Goal: Find specific page/section: Find specific page/section

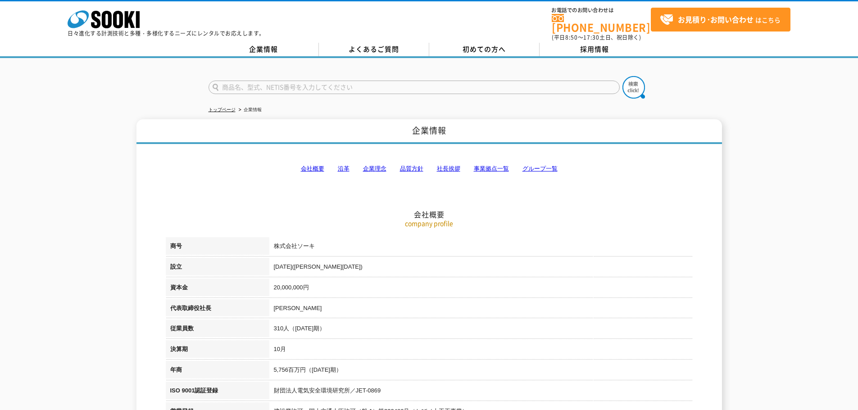
click at [461, 310] on td "[PERSON_NAME]" at bounding box center [480, 309] width 423 height 21
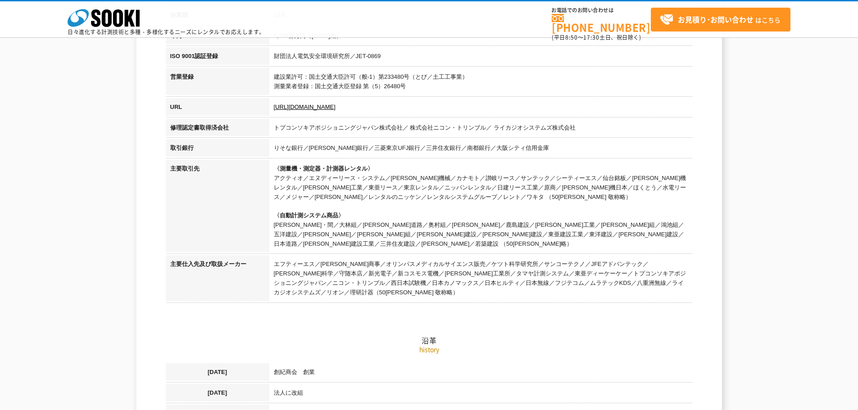
scroll to position [225, 0]
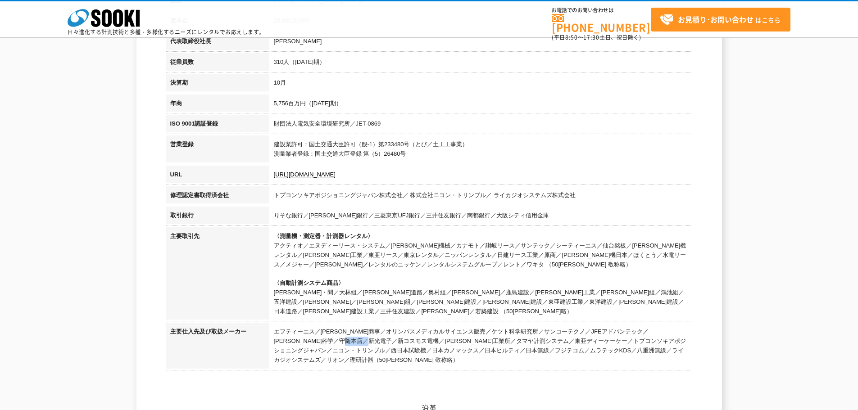
drag, startPoint x: 662, startPoint y: 322, endPoint x: 642, endPoint y: 325, distance: 20.9
click at [642, 325] on td "エフティーエス／[PERSON_NAME]商事／オリンパスメディカルサイエンス販売／ケツト科学研究所／サンコーテクノ／JFEアドバンテック／[PERSON_N…" at bounding box center [480, 347] width 423 height 49
click at [389, 315] on h2 "沿革" at bounding box center [429, 363] width 527 height 100
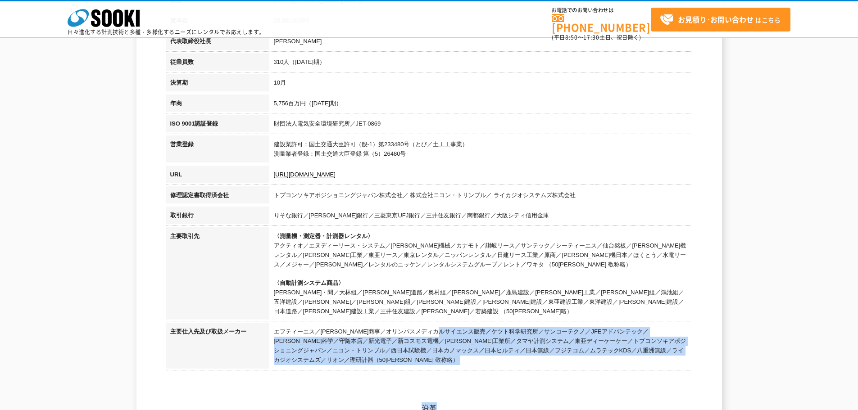
drag, startPoint x: 332, startPoint y: 322, endPoint x: 547, endPoint y: 353, distance: 216.5
click at [547, 353] on h2 "沿革" at bounding box center [429, 363] width 527 height 100
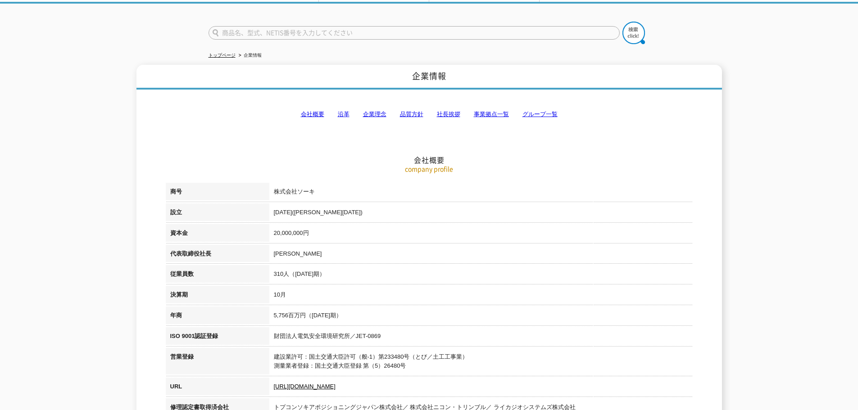
scroll to position [0, 0]
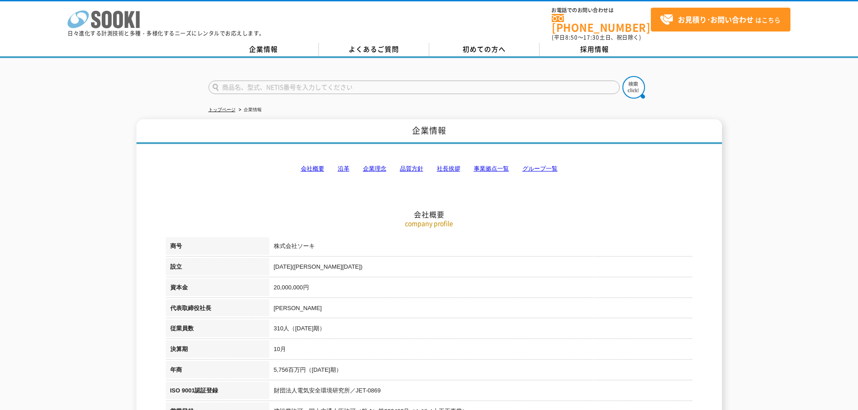
click at [102, 18] on icon at bounding box center [107, 20] width 10 height 18
click at [448, 165] on link "社長挨拶" at bounding box center [448, 168] width 23 height 7
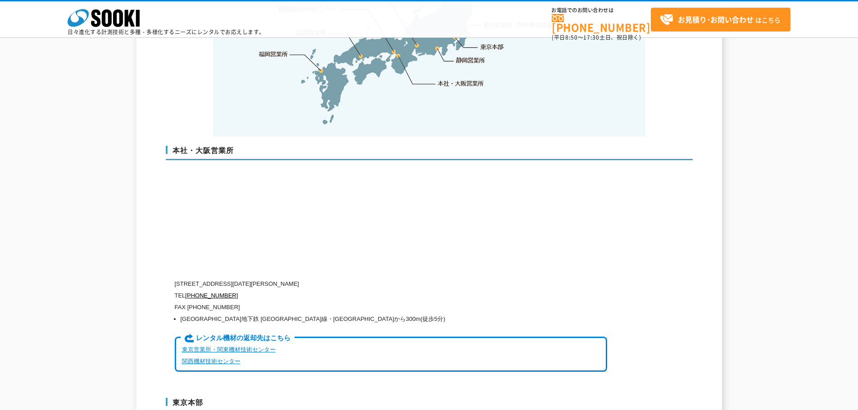
scroll to position [2053, 0]
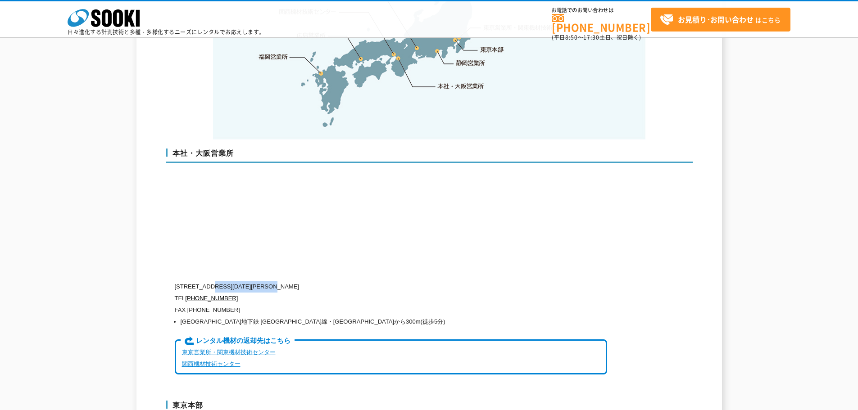
drag, startPoint x: 300, startPoint y: 268, endPoint x: 213, endPoint y: 265, distance: 86.5
click at [213, 281] on p "〒550-0005 大阪府大阪市西区西本町1-15-10 辰野西本町ビル13階" at bounding box center [391, 287] width 432 height 12
click at [445, 228] on div "本社・大阪営業所 〒550-0005 大阪府大阪市西区西本町1-15-10 辰野西本町ビル13階 TEL 0120-856-990 FAX (06)6538-…" at bounding box center [429, 266] width 527 height 252
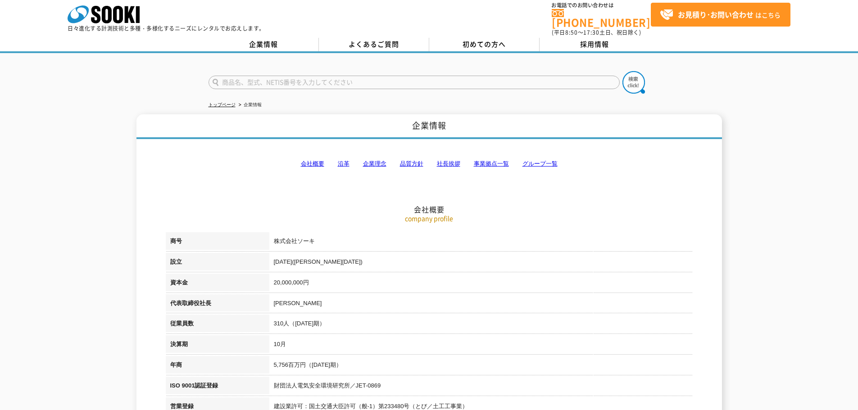
scroll to position [0, 0]
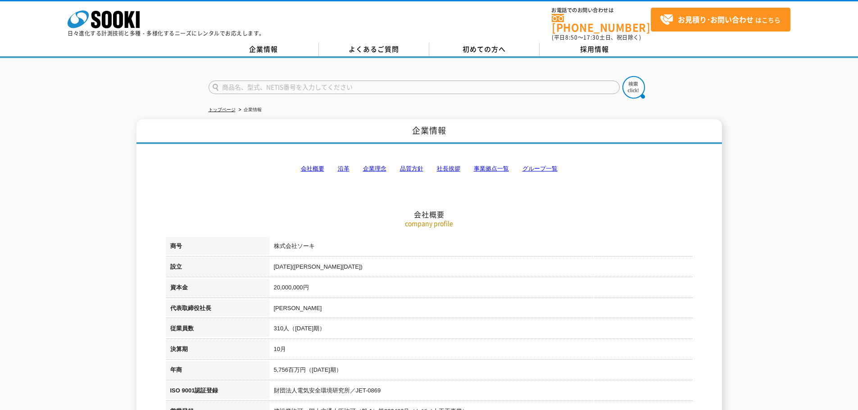
click at [360, 82] on input "text" at bounding box center [413, 88] width 411 height 14
type input "ろ"
type input "リオン"
click at [622, 76] on button at bounding box center [633, 87] width 23 height 23
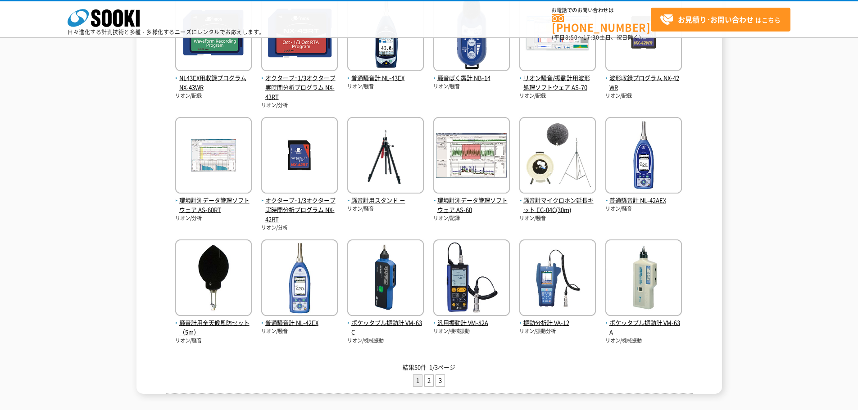
scroll to position [225, 0]
click at [429, 384] on link "2" at bounding box center [429, 380] width 9 height 11
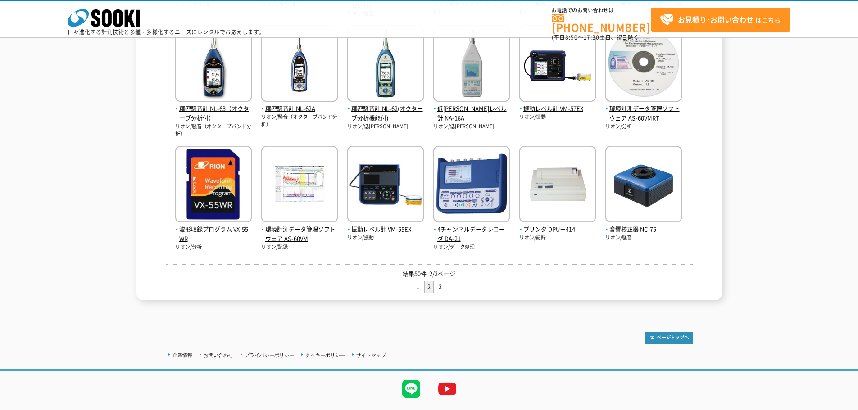
scroll to position [315, 0]
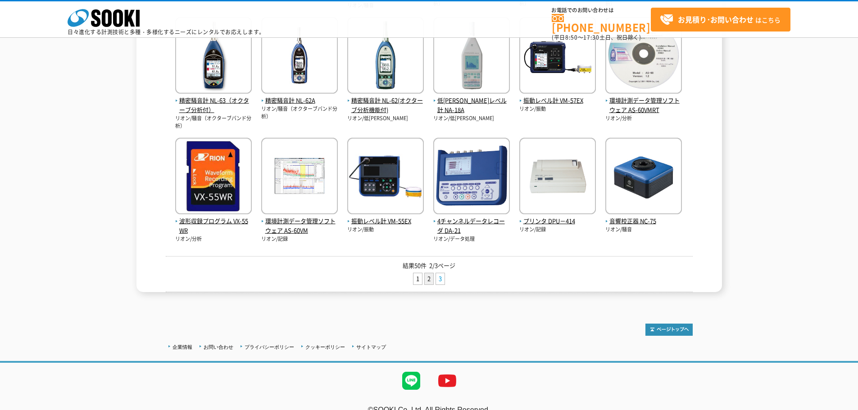
click at [439, 281] on link "3" at bounding box center [440, 278] width 9 height 11
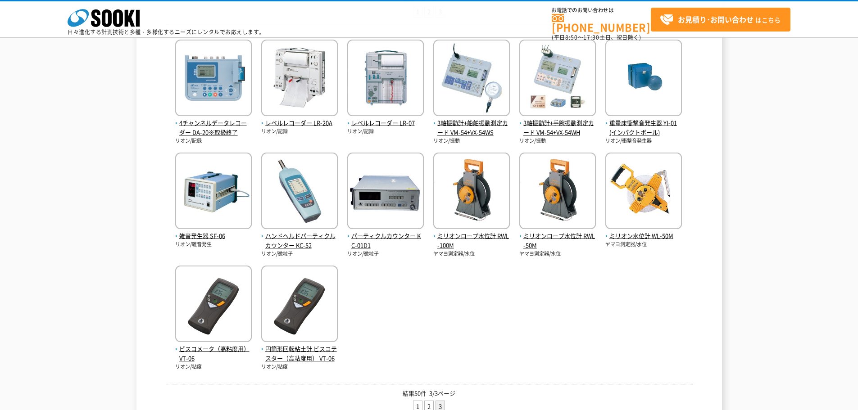
scroll to position [180, 0]
click at [421, 406] on link "1" at bounding box center [417, 406] width 9 height 11
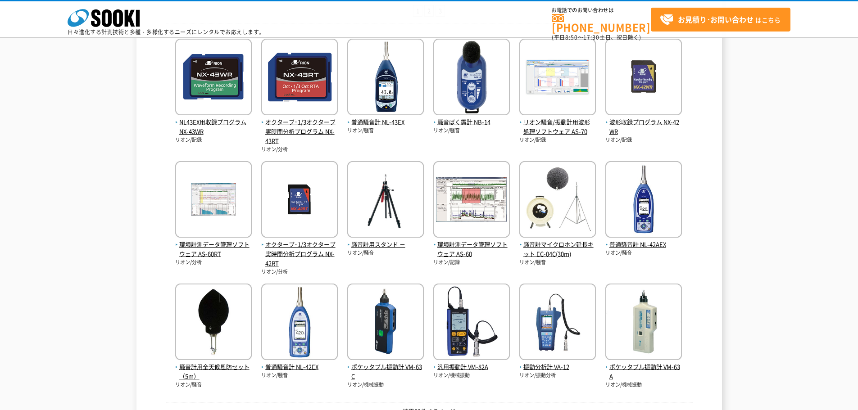
scroll to position [225, 0]
